Goal: Information Seeking & Learning: Check status

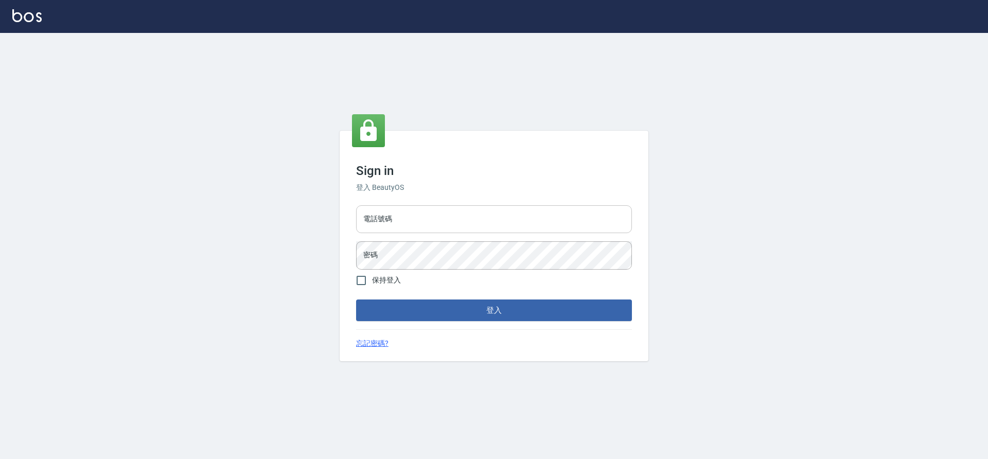
click at [436, 217] on input "電話號碼" at bounding box center [494, 219] width 276 height 28
type input "7805667"
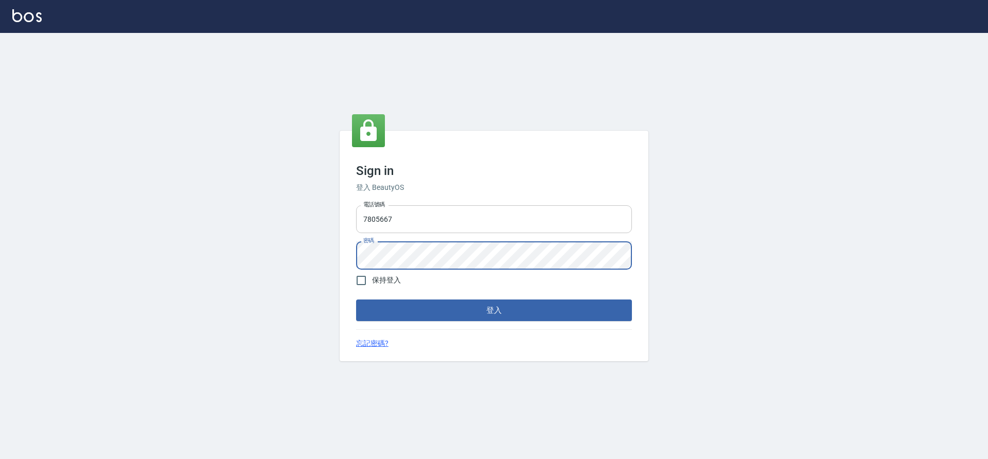
click at [356, 299] on button "登入" at bounding box center [494, 310] width 276 height 22
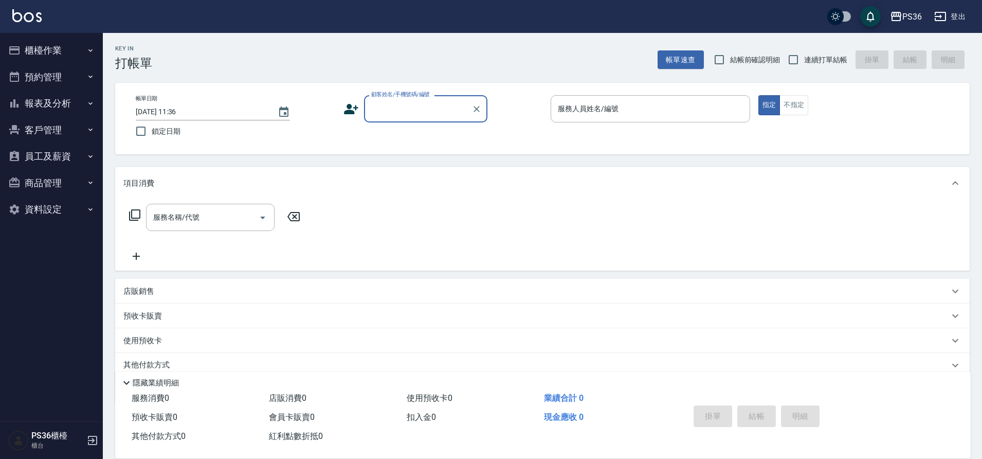
click at [42, 106] on button "報表及分析" at bounding box center [51, 103] width 95 height 27
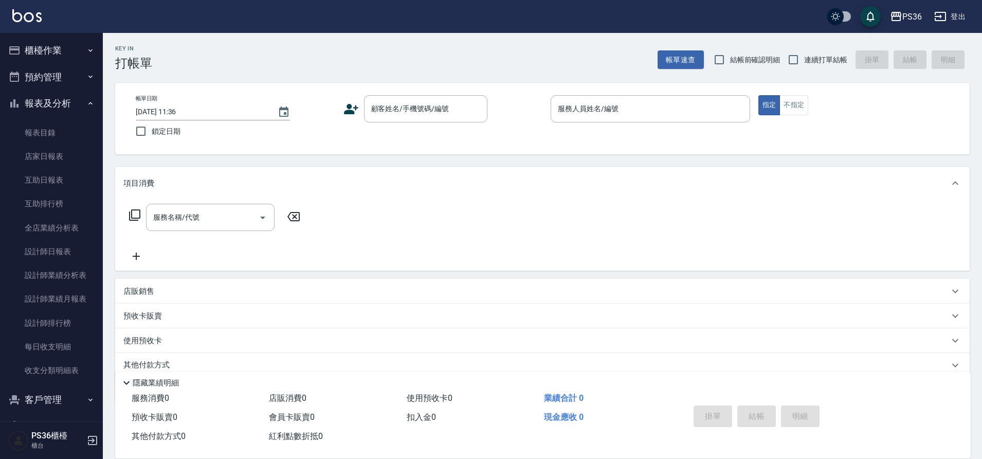
drag, startPoint x: 42, startPoint y: 106, endPoint x: 33, endPoint y: 106, distance: 8.7
click at [33, 106] on button "報表及分析" at bounding box center [51, 103] width 95 height 27
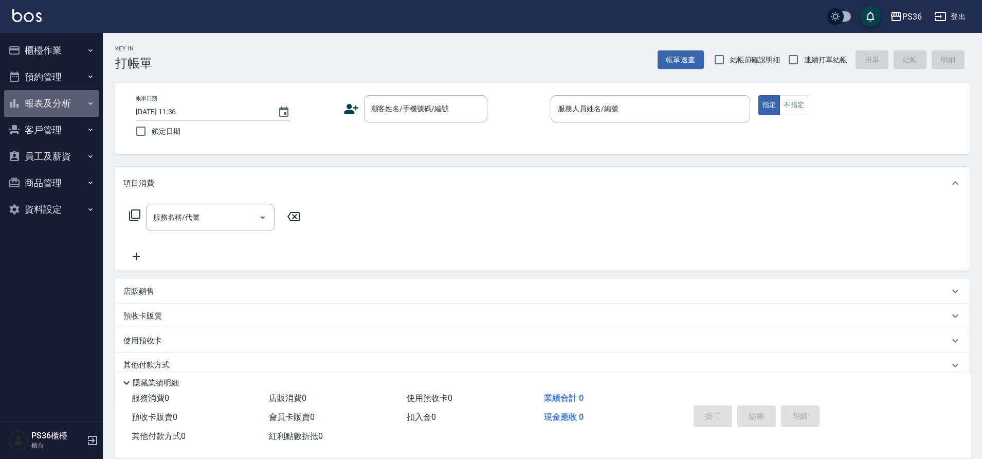
click at [33, 106] on button "報表及分析" at bounding box center [51, 103] width 95 height 27
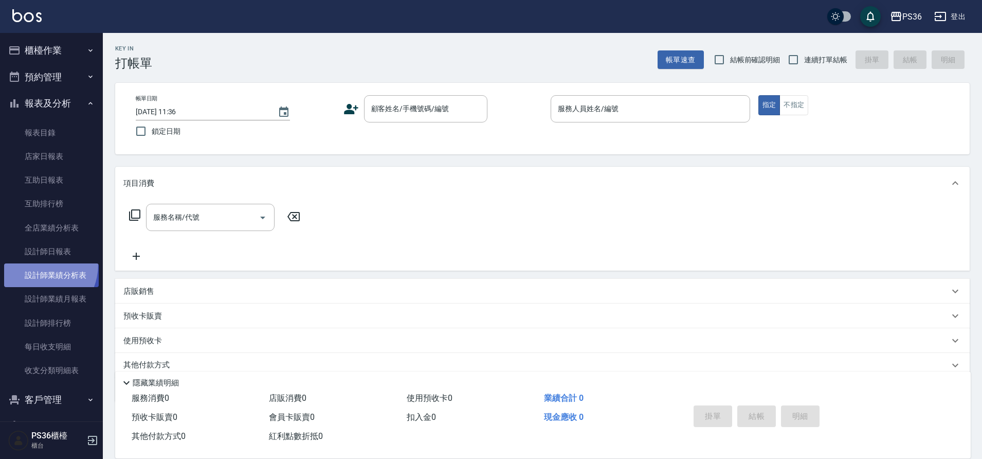
click at [32, 264] on link "設計師業績分析表" at bounding box center [51, 275] width 95 height 24
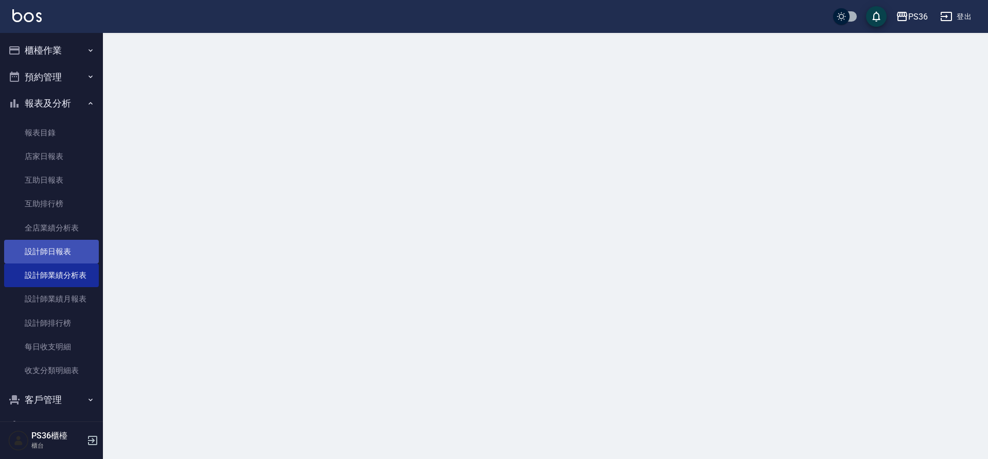
click at [35, 258] on link "設計師日報表" at bounding box center [51, 252] width 95 height 24
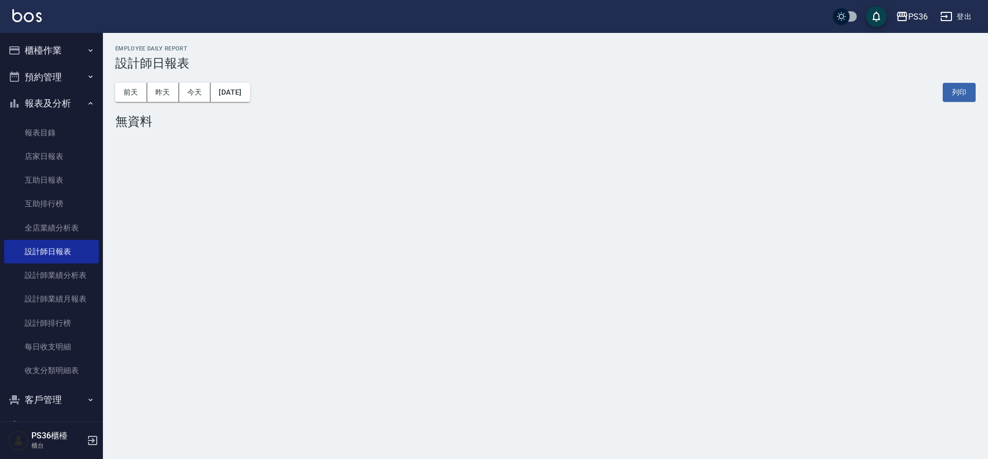
click at [151, 78] on div "[DATE] [DATE] [DATE] [DATE] 列印" at bounding box center [545, 92] width 860 height 44
click at [164, 95] on button "昨天" at bounding box center [163, 92] width 32 height 19
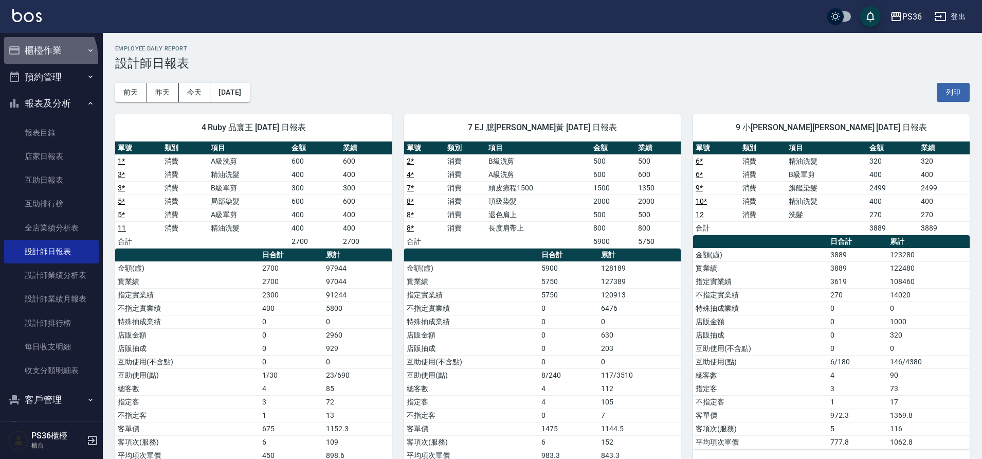
click at [39, 59] on button "櫃檯作業" at bounding box center [51, 50] width 95 height 27
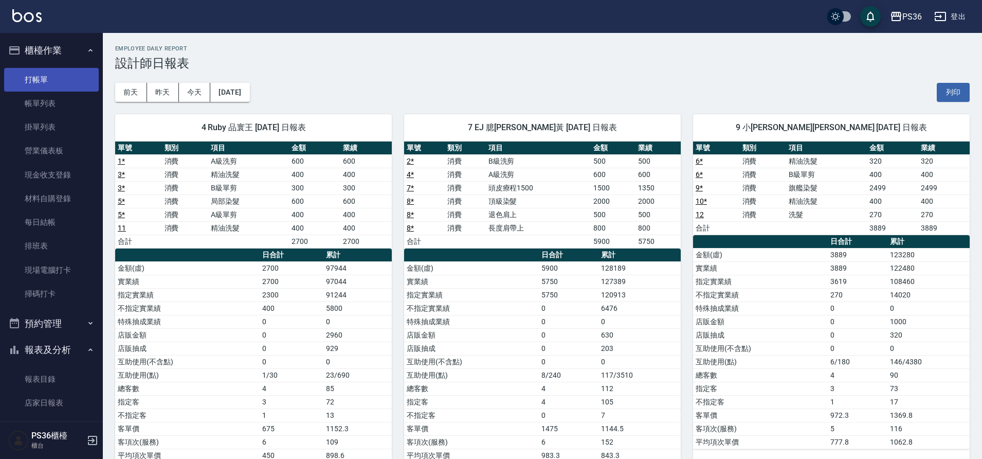
click at [28, 74] on link "打帳單" at bounding box center [51, 80] width 95 height 24
